Goal: Task Accomplishment & Management: Manage account settings

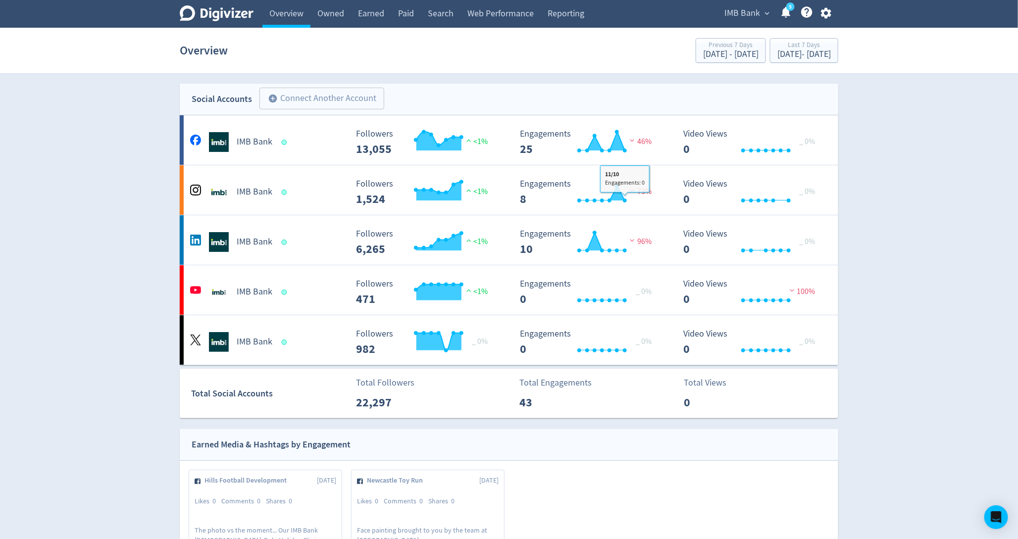
click at [745, 9] on span "IMB Bank" at bounding box center [743, 13] width 36 height 16
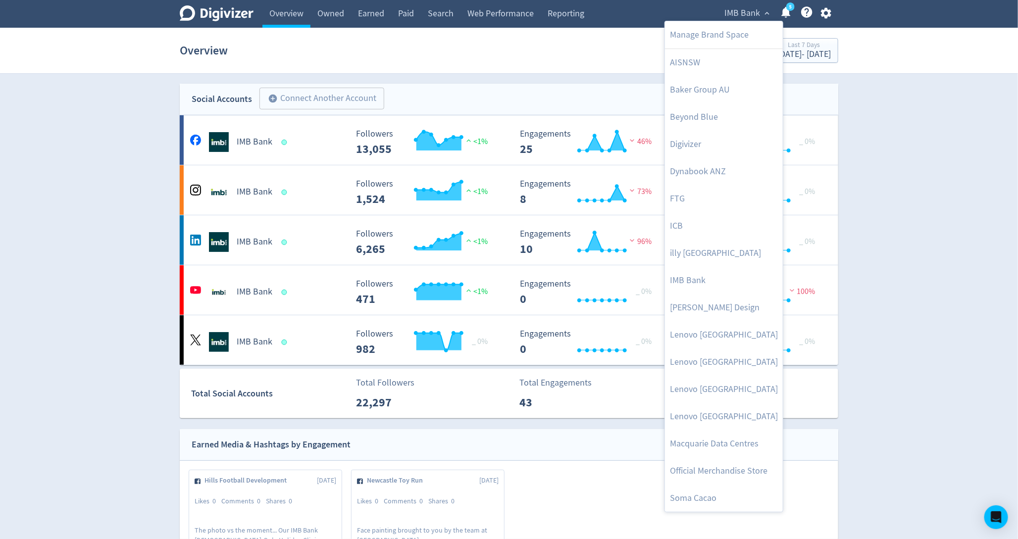
click at [887, 139] on div at bounding box center [509, 269] width 1018 height 539
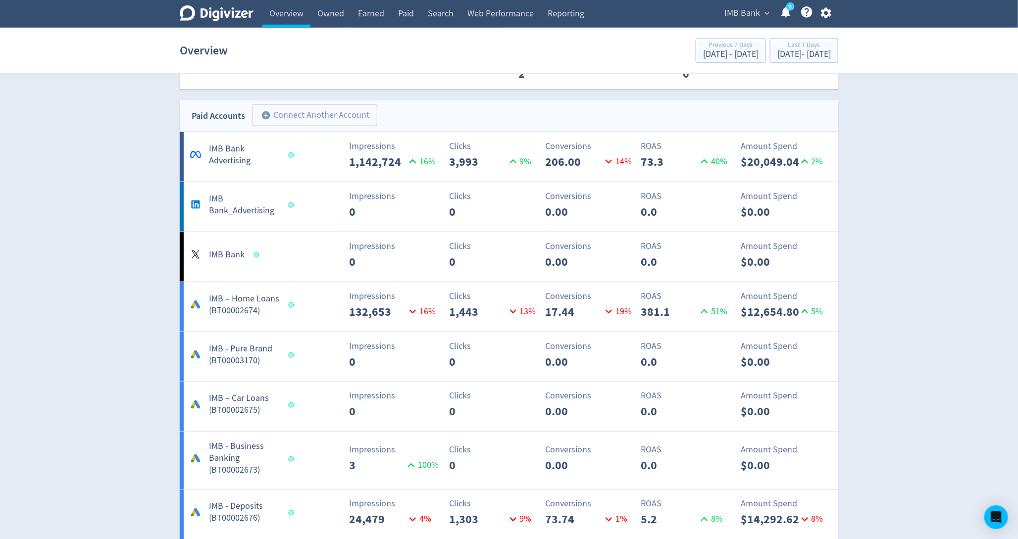
scroll to position [640, 0]
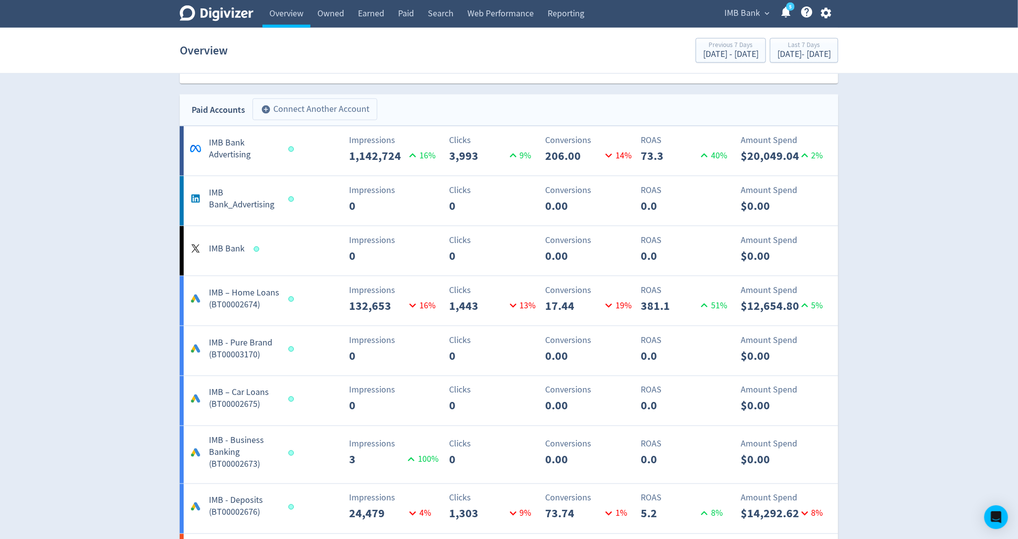
click at [317, 111] on button "add_circle Connect Another Account" at bounding box center [315, 110] width 125 height 22
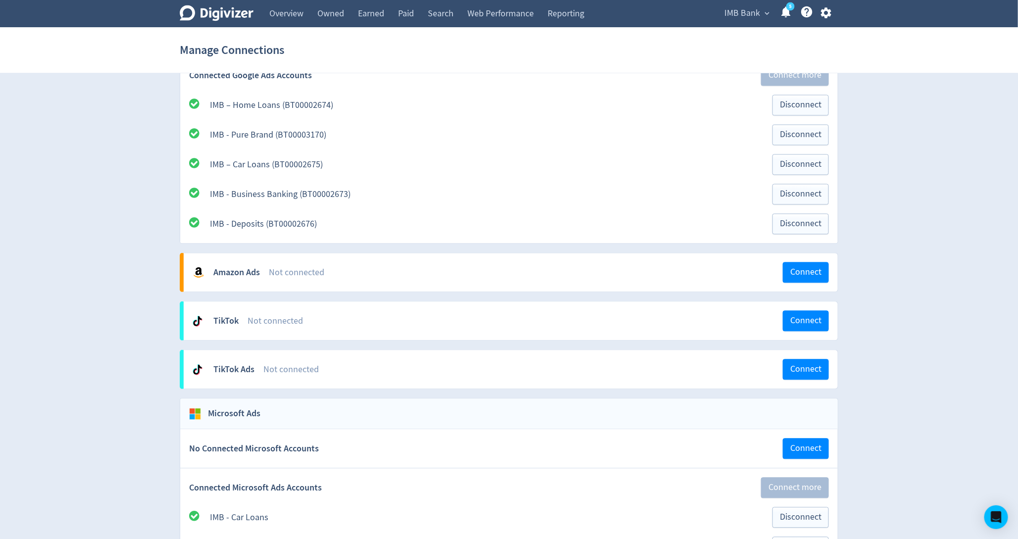
scroll to position [1045, 0]
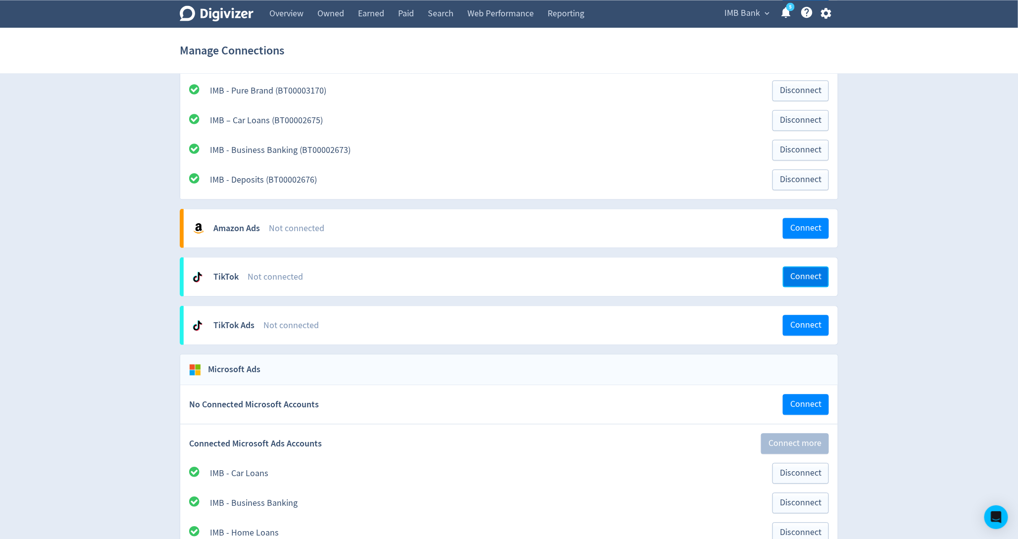
click at [798, 272] on span "Connect" at bounding box center [805, 276] width 31 height 9
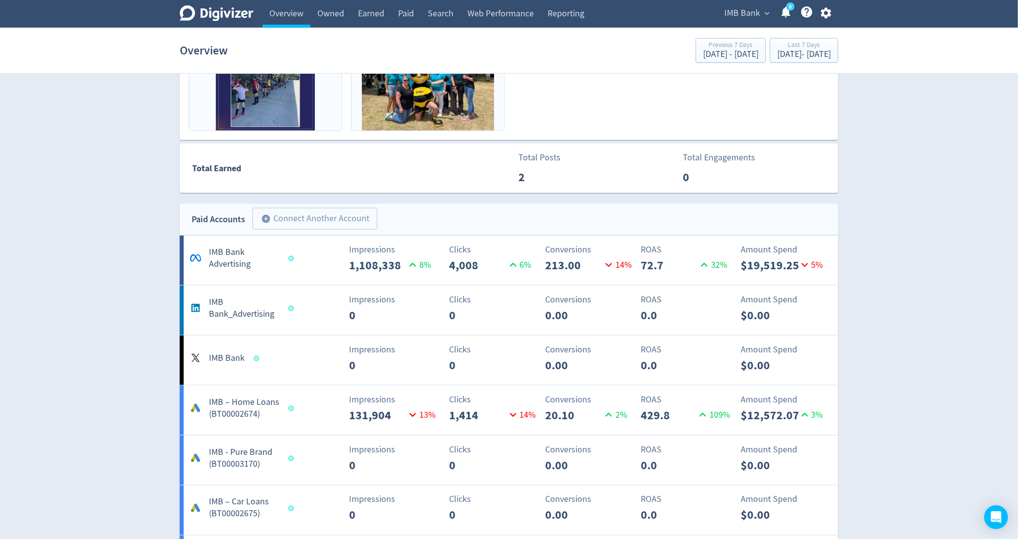
scroll to position [616, 0]
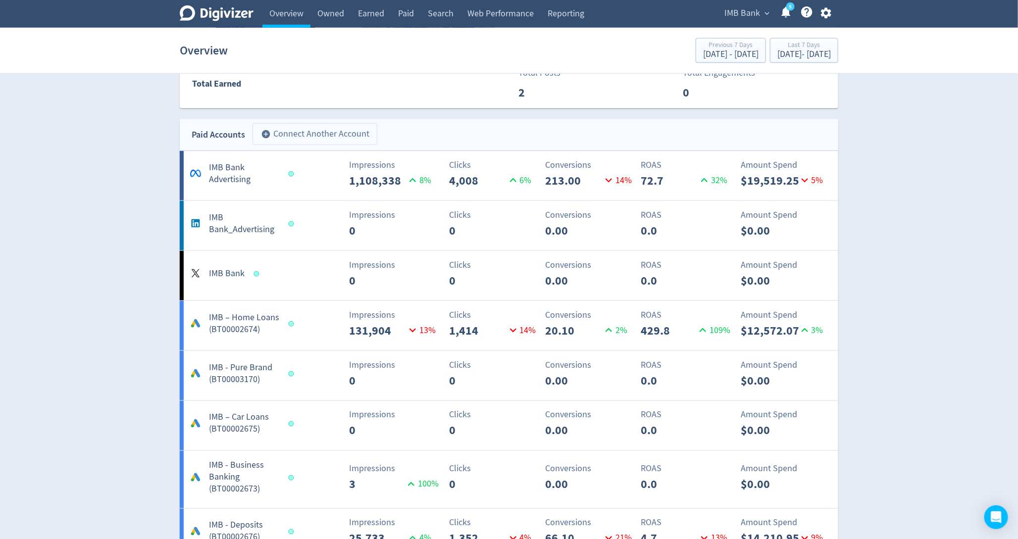
click at [300, 127] on button "add_circle Connect Another Account" at bounding box center [315, 134] width 125 height 22
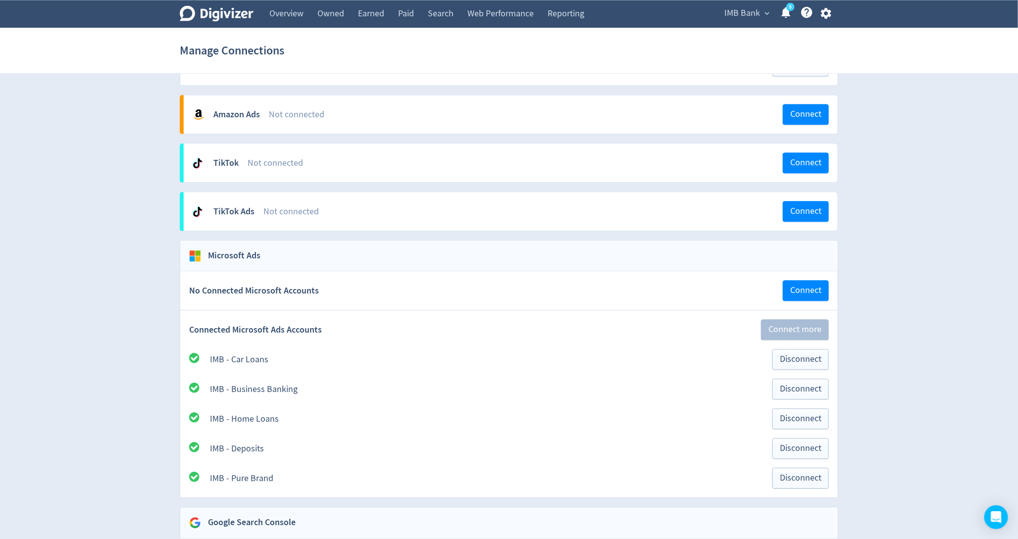
scroll to position [1186, 0]
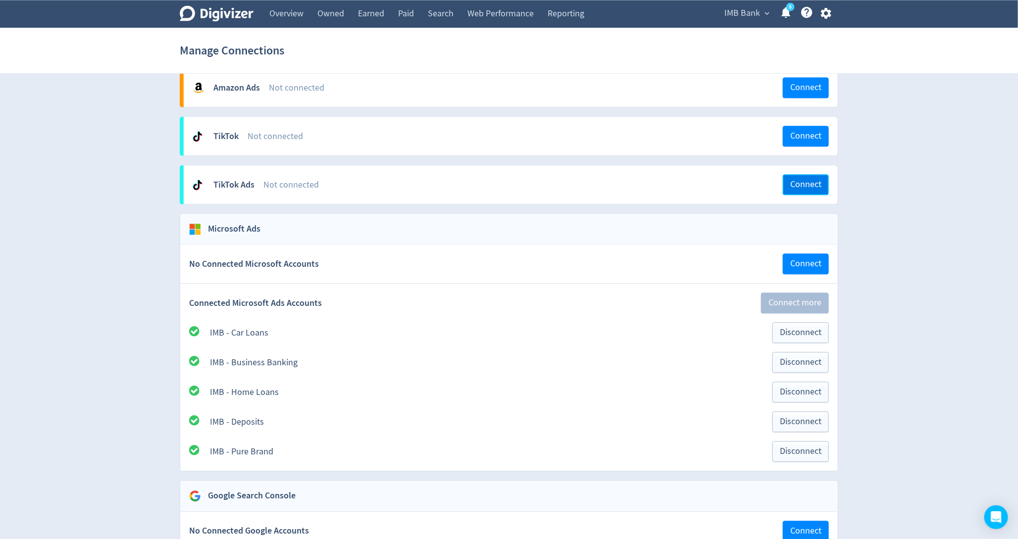
click at [807, 180] on span "Connect" at bounding box center [805, 184] width 31 height 9
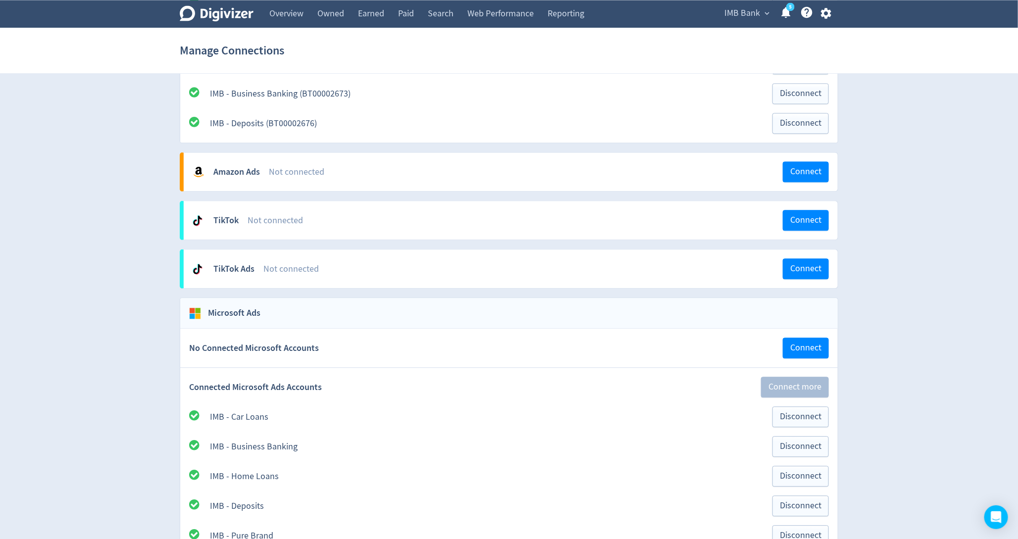
scroll to position [1119, 0]
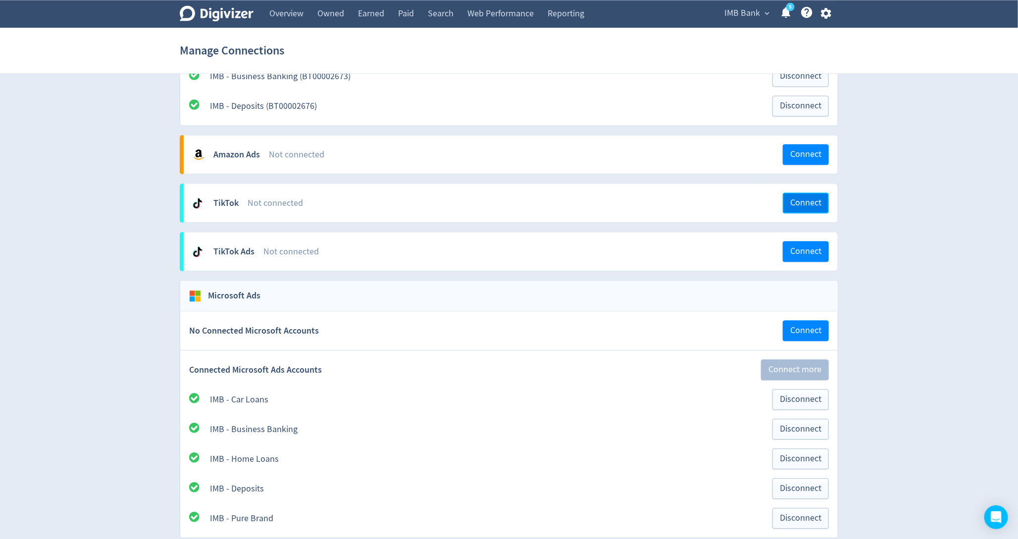
click at [800, 199] on span "Connect" at bounding box center [805, 203] width 31 height 9
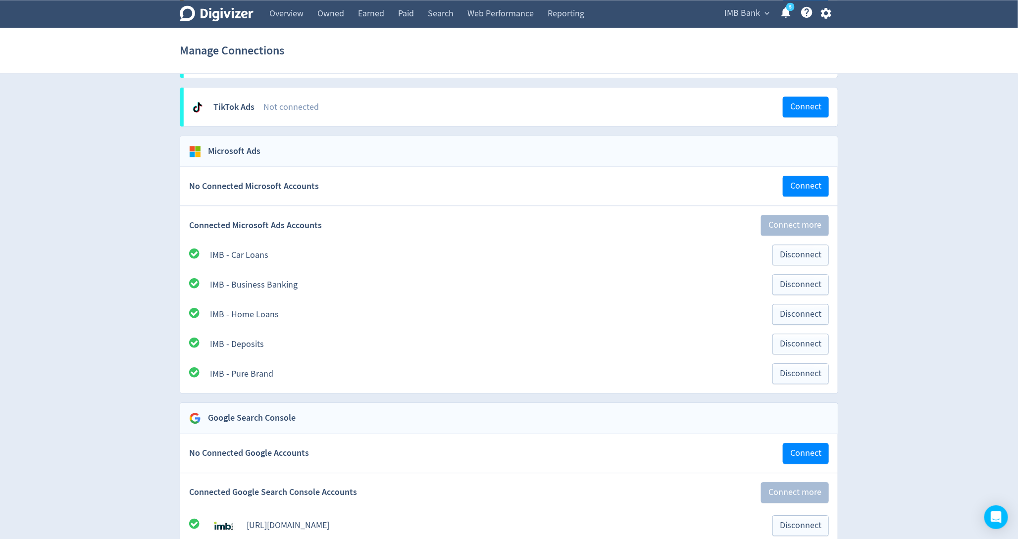
scroll to position [1266, 0]
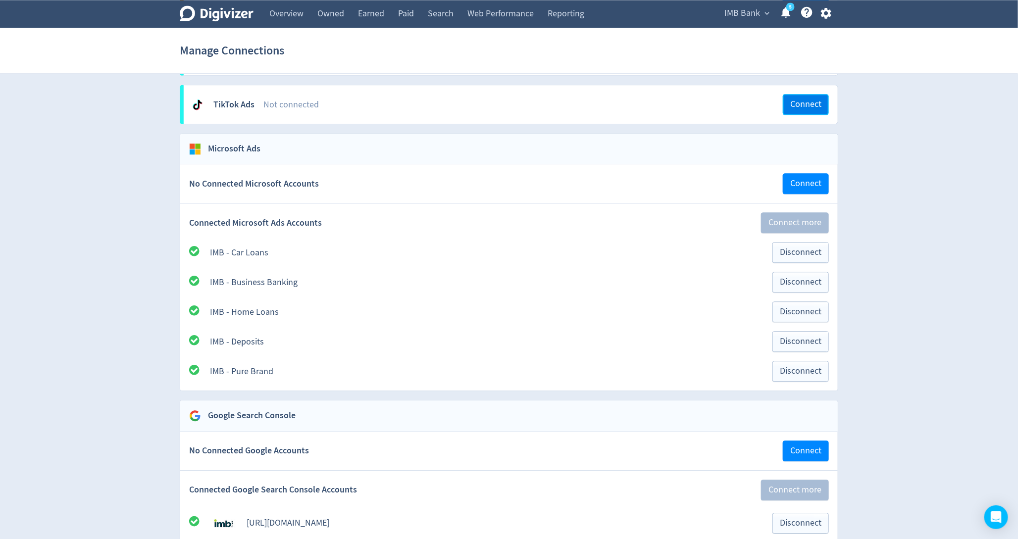
click at [810, 94] on button "Connect" at bounding box center [806, 104] width 46 height 21
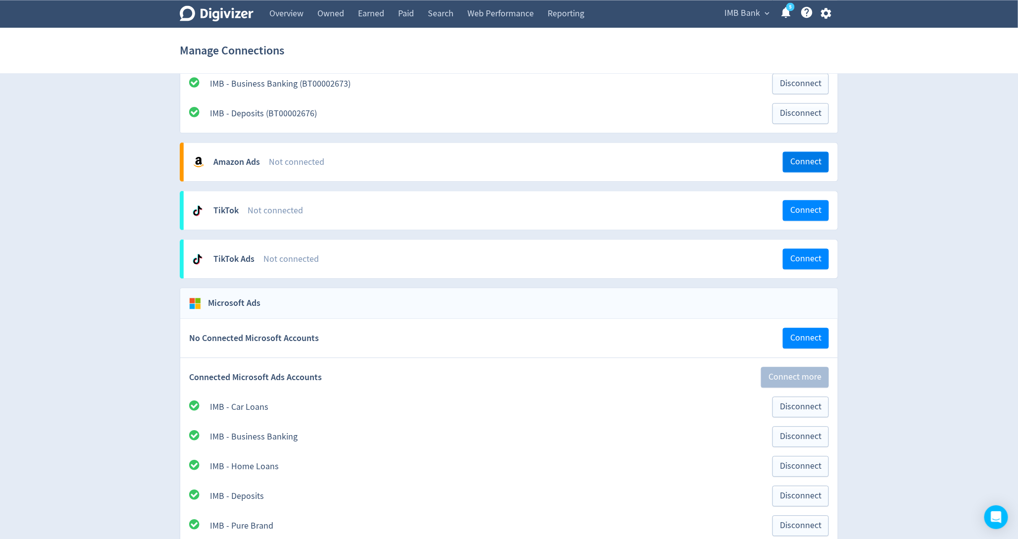
scroll to position [1140, 0]
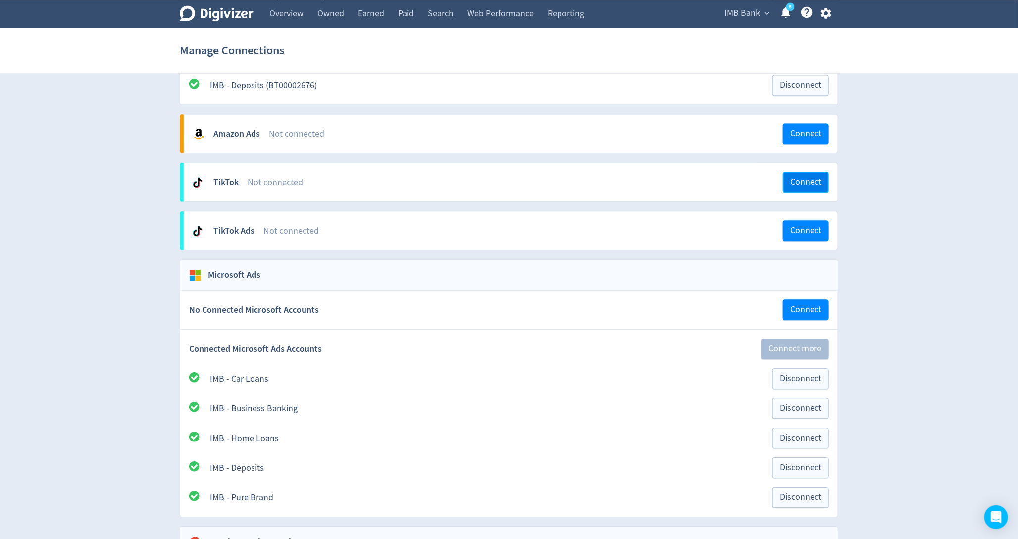
click at [814, 178] on span "Connect" at bounding box center [805, 182] width 31 height 9
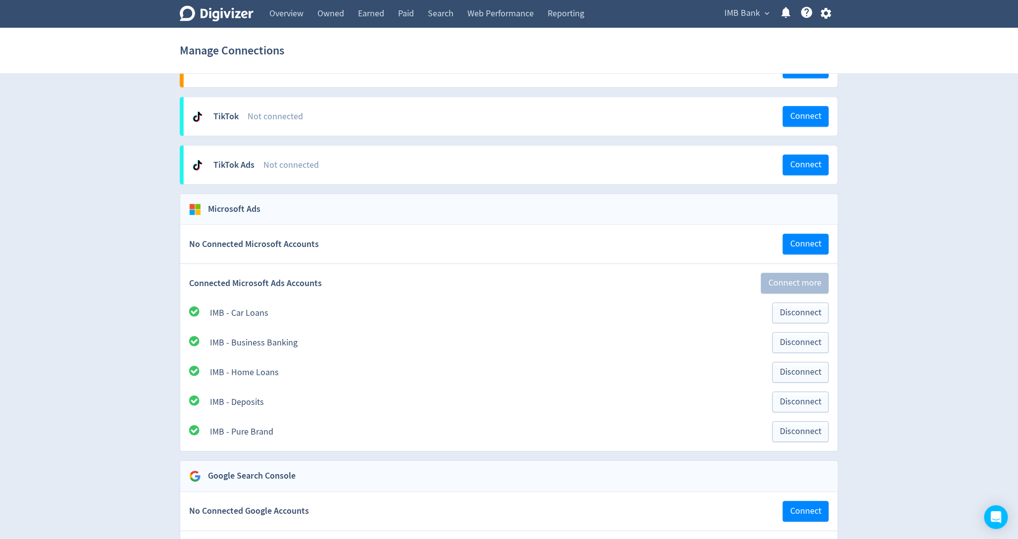
scroll to position [1201, 0]
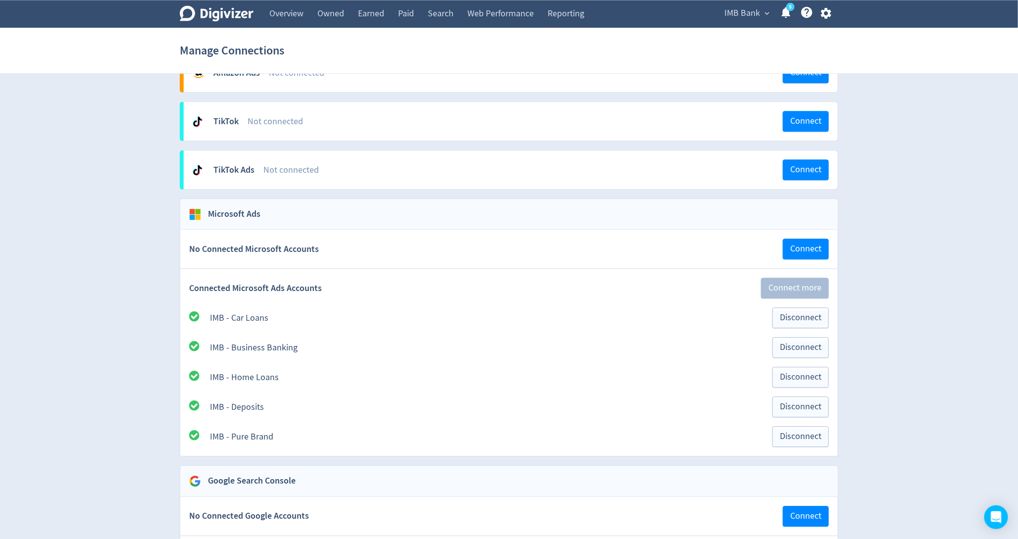
click at [811, 124] on div "TikTok Not connected Connect" at bounding box center [511, 121] width 654 height 39
click at [804, 117] on span "Connect" at bounding box center [805, 121] width 31 height 9
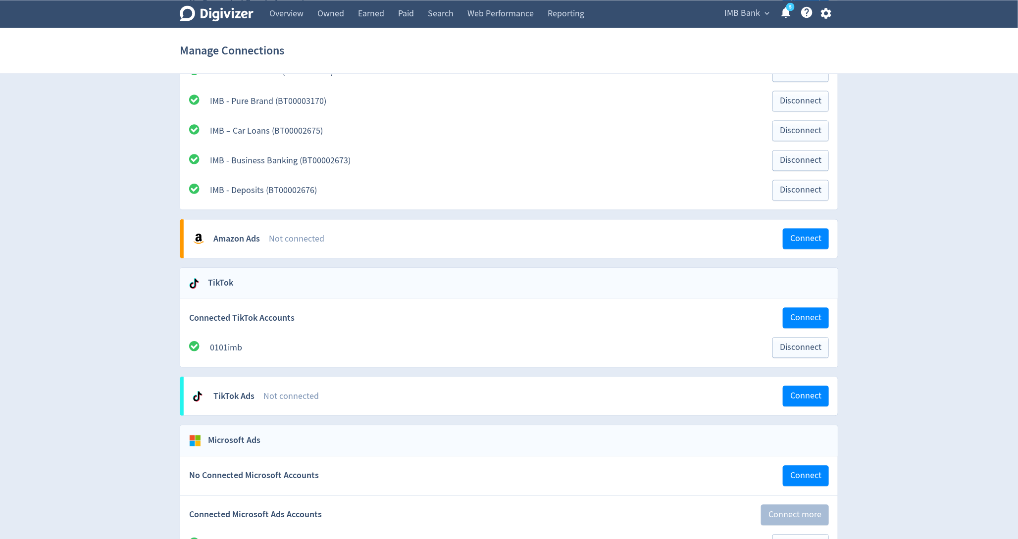
scroll to position [1104, 0]
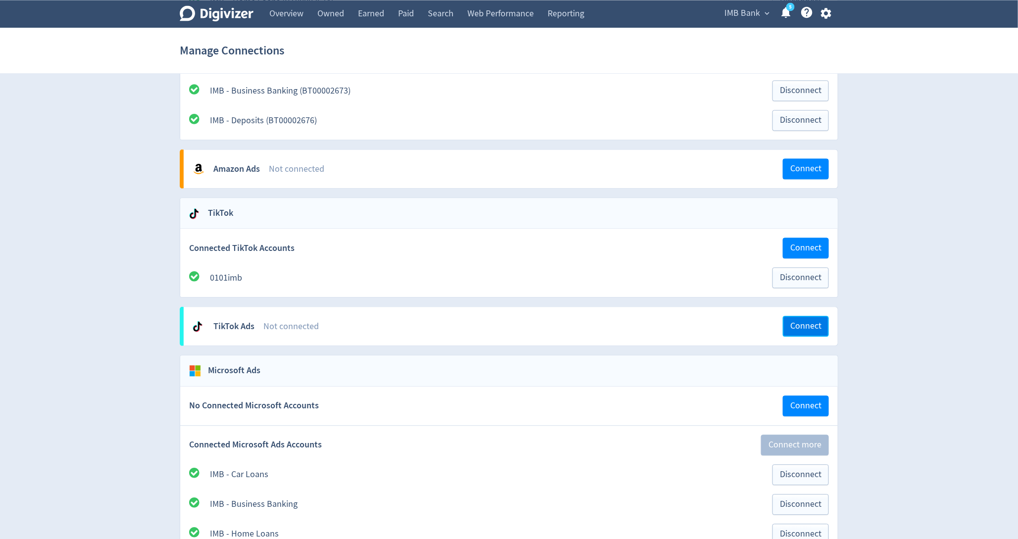
click at [794, 322] on span "Connect" at bounding box center [805, 326] width 31 height 9
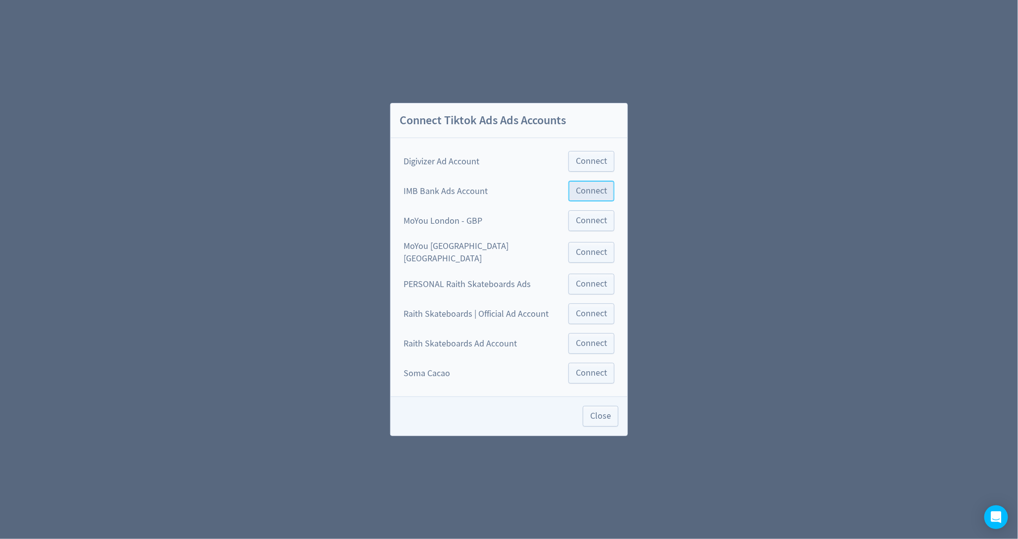
click at [579, 196] on span "Connect" at bounding box center [591, 191] width 31 height 9
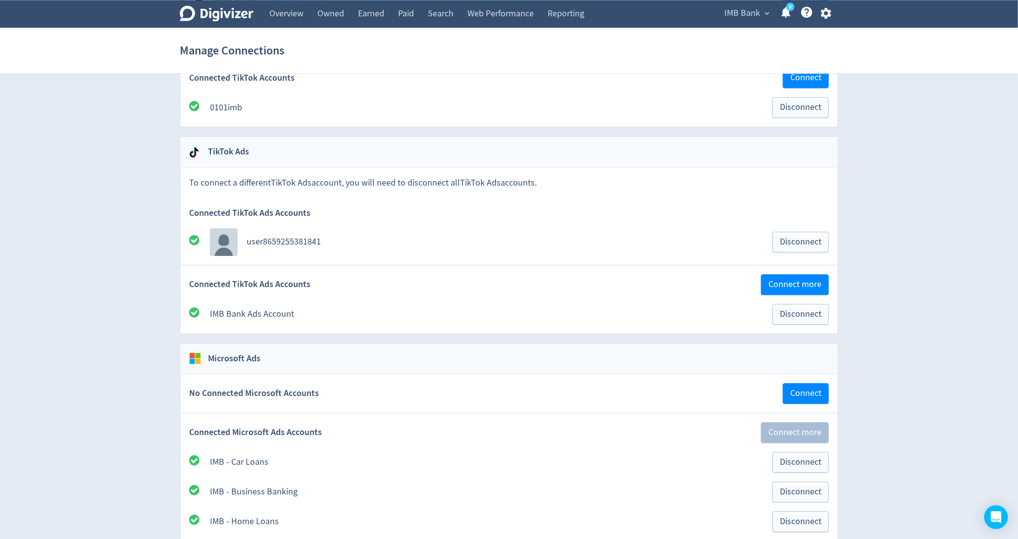
scroll to position [1281, 0]
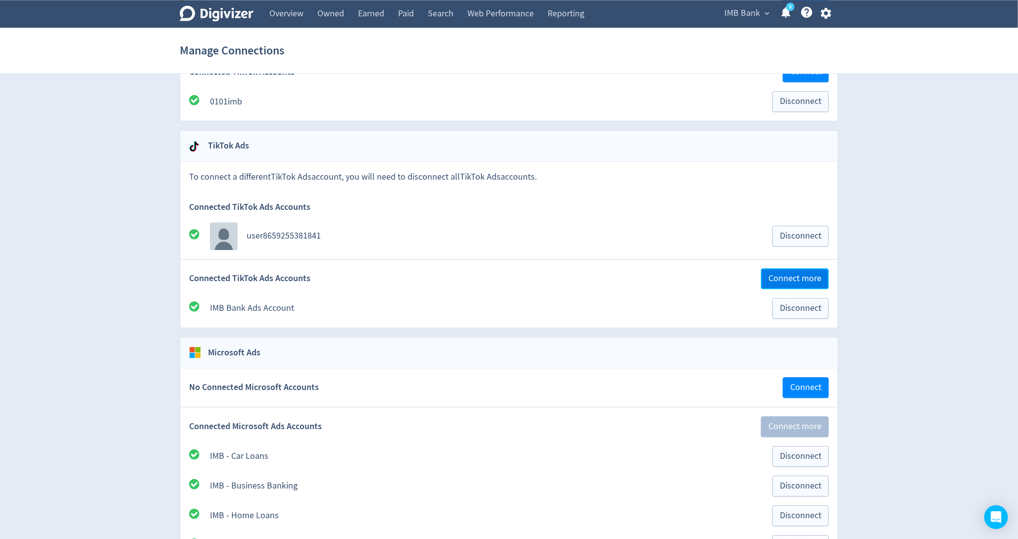
click at [785, 274] on span "Connect more" at bounding box center [795, 278] width 53 height 9
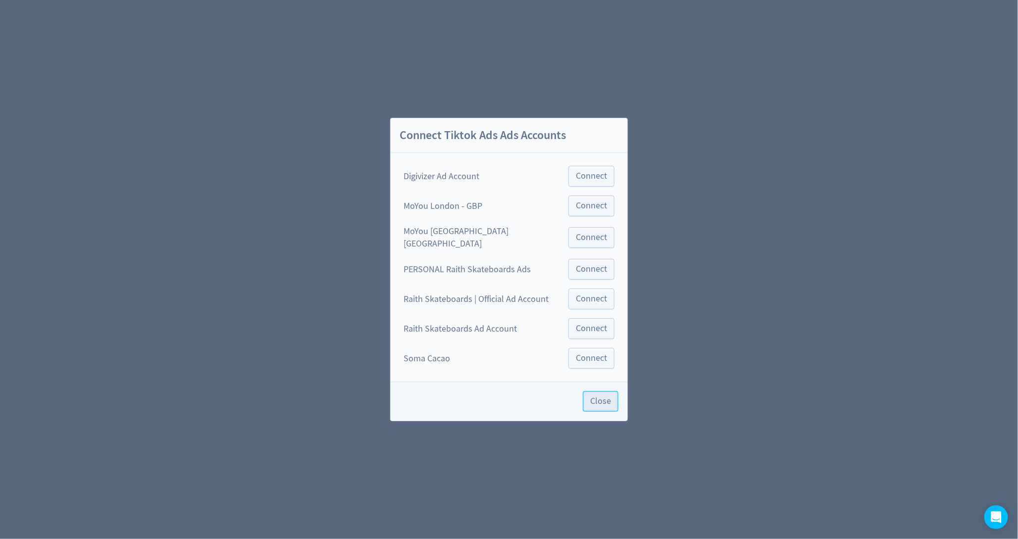
click at [590, 398] on span "Close" at bounding box center [600, 401] width 21 height 9
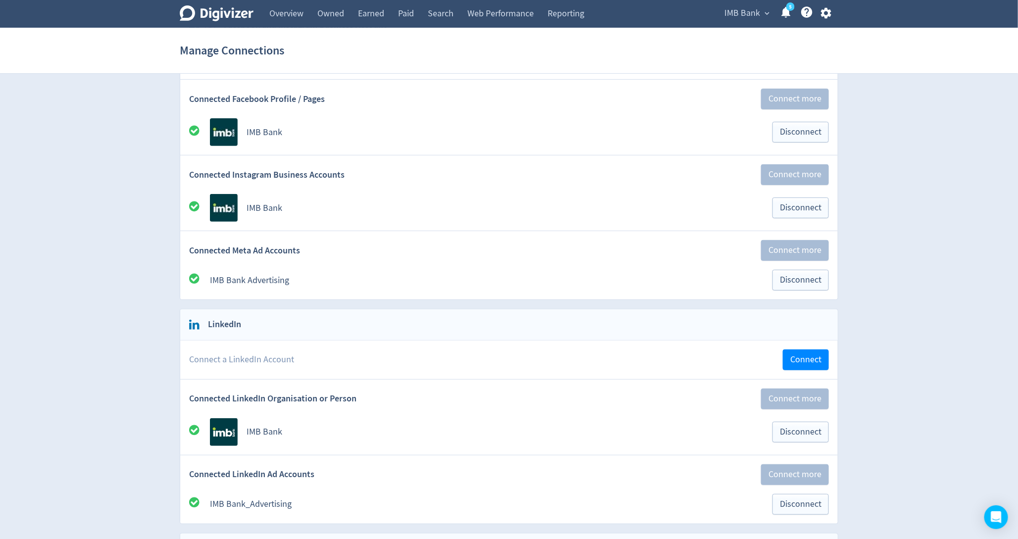
scroll to position [232, 0]
